Goal: Task Accomplishment & Management: Manage account settings

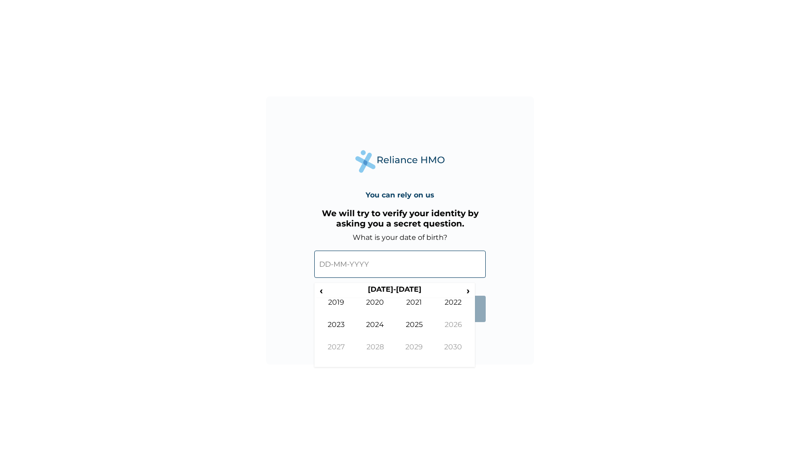
click at [378, 269] on input "text" at bounding box center [399, 263] width 171 height 27
click at [322, 292] on span "‹" at bounding box center [321, 290] width 9 height 11
click at [335, 321] on td "1993" at bounding box center [336, 331] width 39 height 22
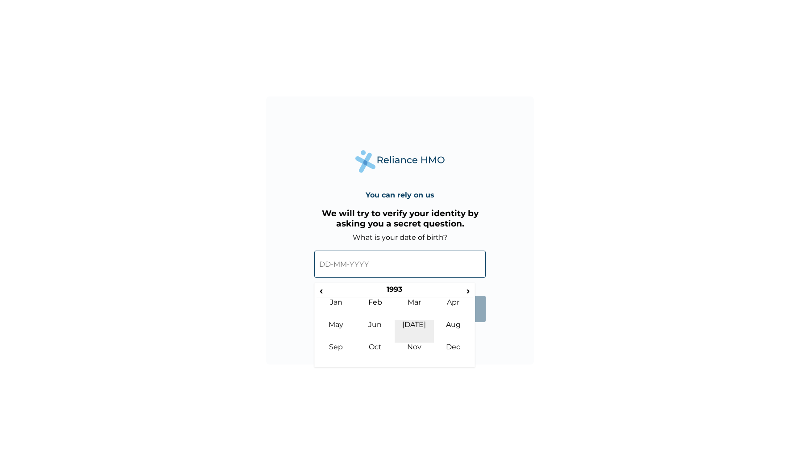
click at [415, 324] on td "[DATE]" at bounding box center [414, 331] width 39 height 22
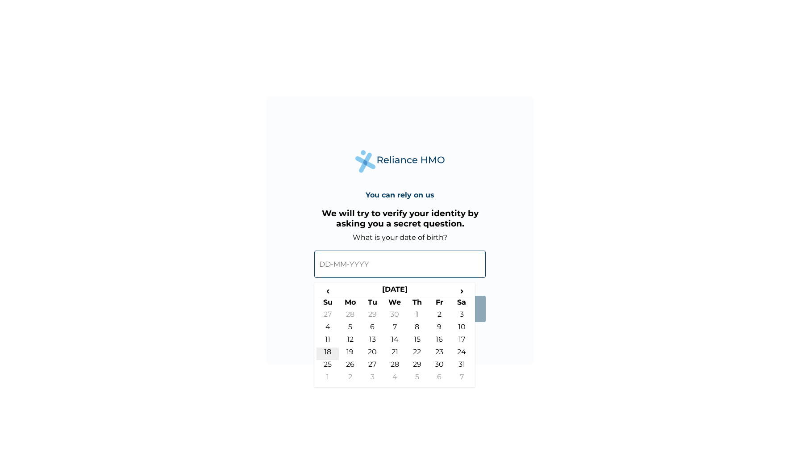
click at [329, 350] on td "18" at bounding box center [328, 353] width 22 height 13
type input "[DATE]"
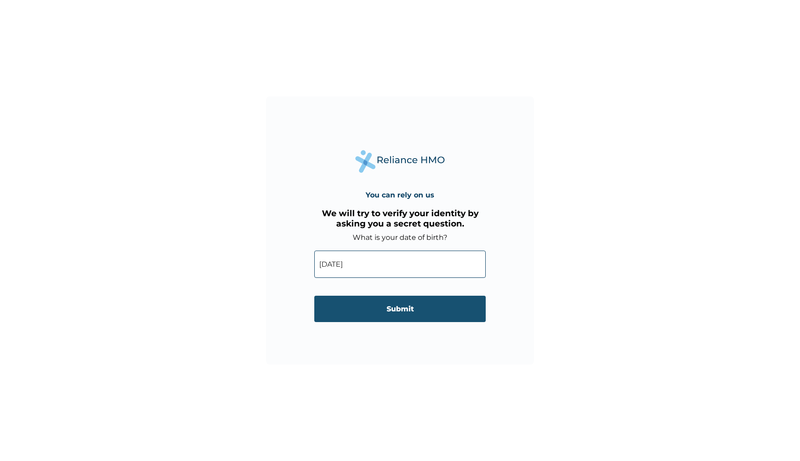
click at [396, 307] on input "Submit" at bounding box center [399, 309] width 171 height 26
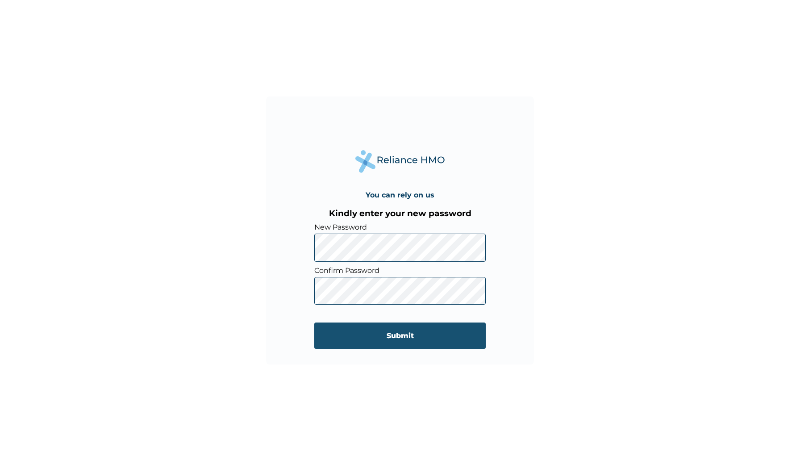
click at [400, 340] on input "Submit" at bounding box center [399, 335] width 171 height 26
click at [400, 333] on input "Submit" at bounding box center [399, 335] width 171 height 26
click at [382, 333] on input "Submit" at bounding box center [399, 335] width 171 height 26
